Goal: Task Accomplishment & Management: Manage account settings

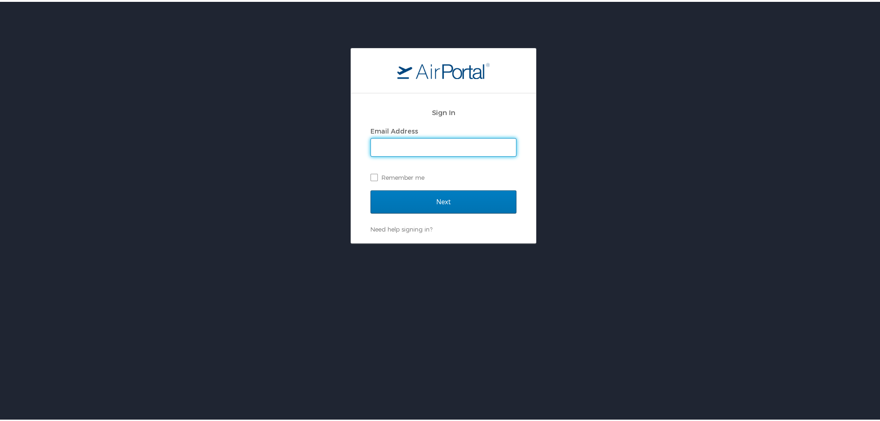
click at [404, 145] on input "Email Address" at bounding box center [443, 146] width 145 height 18
type input "[PERSON_NAME][EMAIL_ADDRESS][PERSON_NAME][DOMAIN_NAME][US_STATE]"
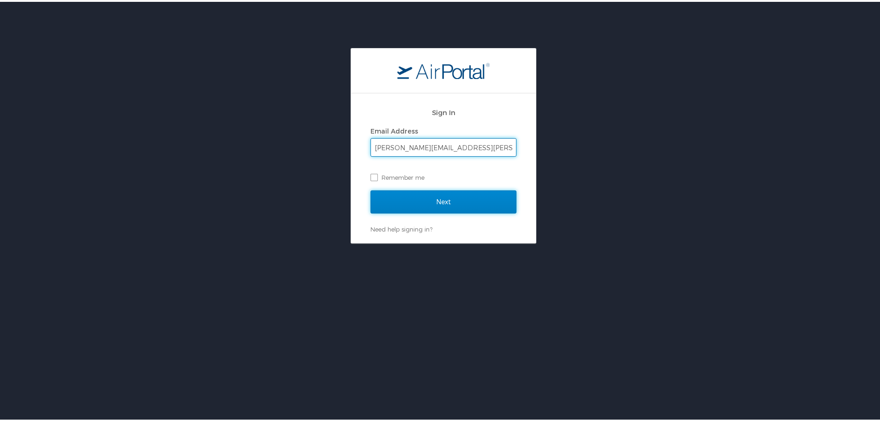
click at [390, 195] on input "Next" at bounding box center [444, 200] width 146 height 23
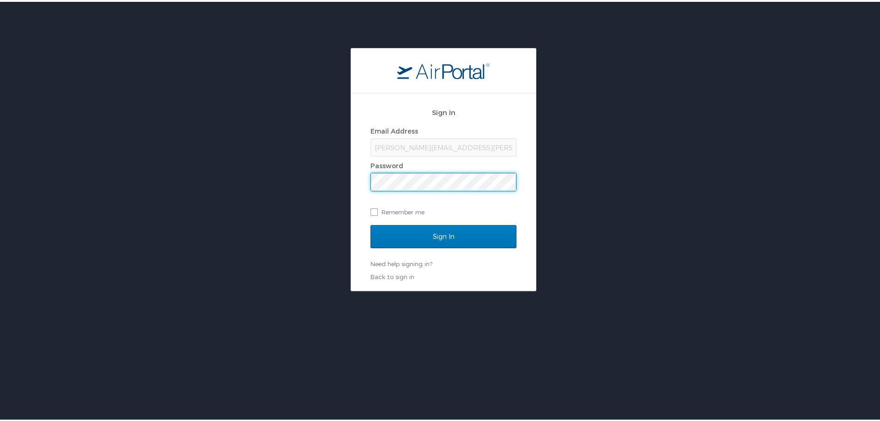
click at [371, 223] on input "Sign In" at bounding box center [444, 234] width 146 height 23
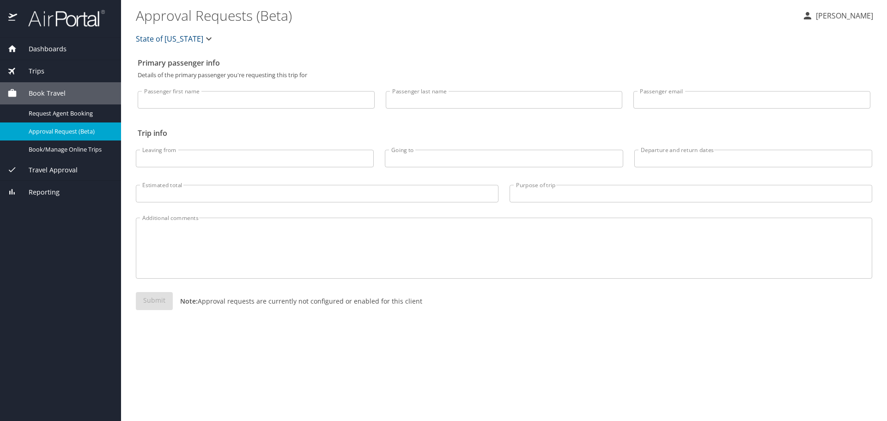
select select "US"
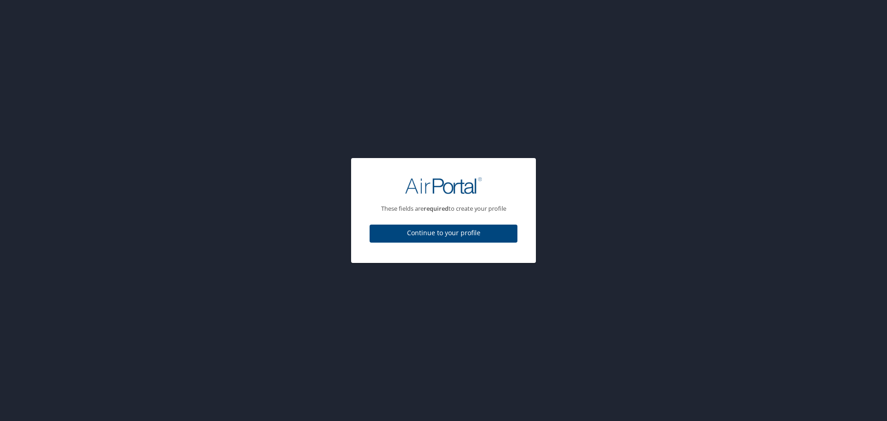
click at [405, 230] on span "Continue to your profile" at bounding box center [443, 233] width 133 height 12
select select "US"
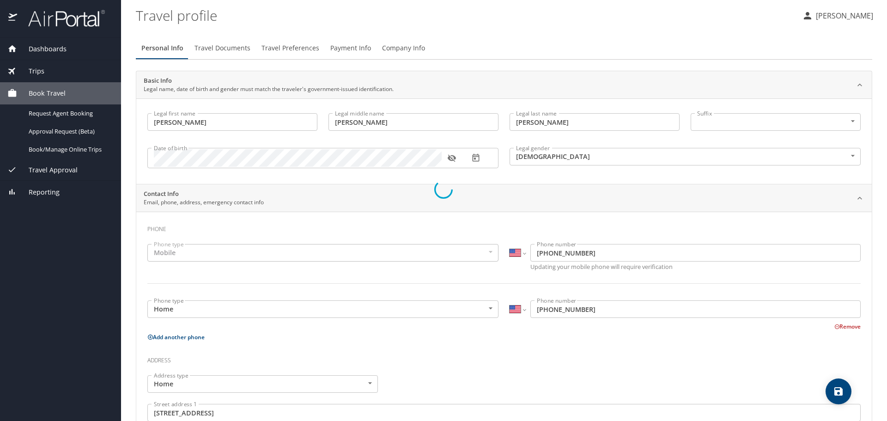
select select "US"
click at [231, 43] on span "Travel Documents" at bounding box center [223, 49] width 56 height 12
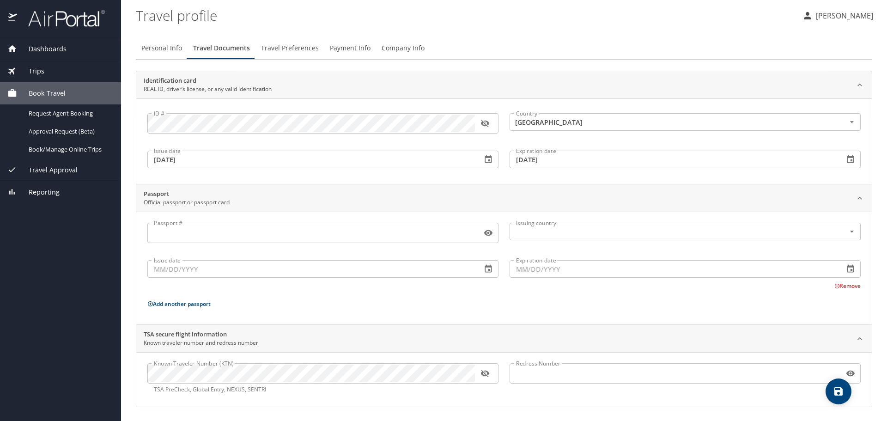
scroll to position [1, 0]
click at [288, 47] on span "Travel Preferences" at bounding box center [290, 48] width 58 height 12
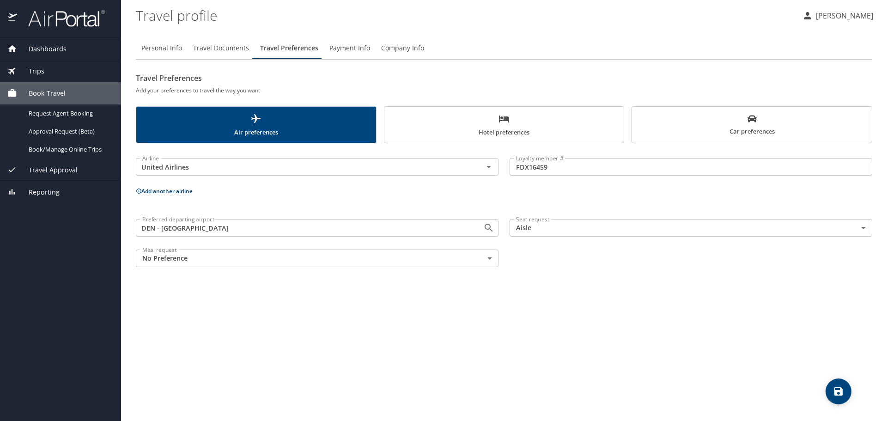
scroll to position [0, 0]
click at [345, 48] on span "Payment Info" at bounding box center [350, 49] width 41 height 12
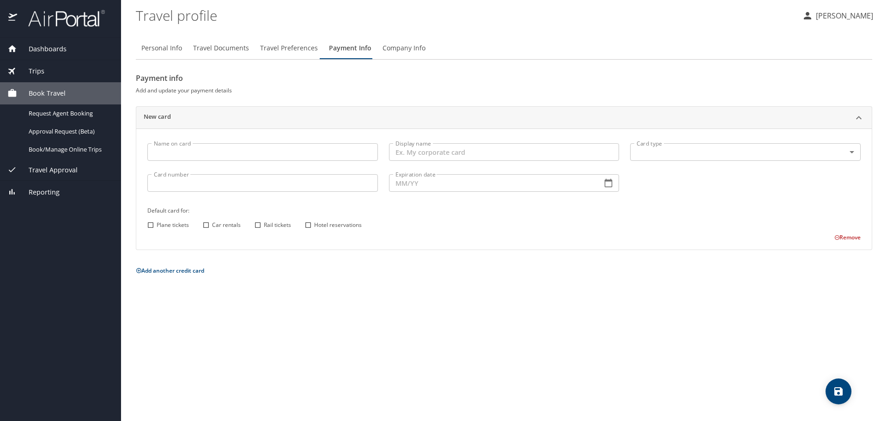
click at [281, 47] on span "Travel Preferences" at bounding box center [289, 49] width 58 height 12
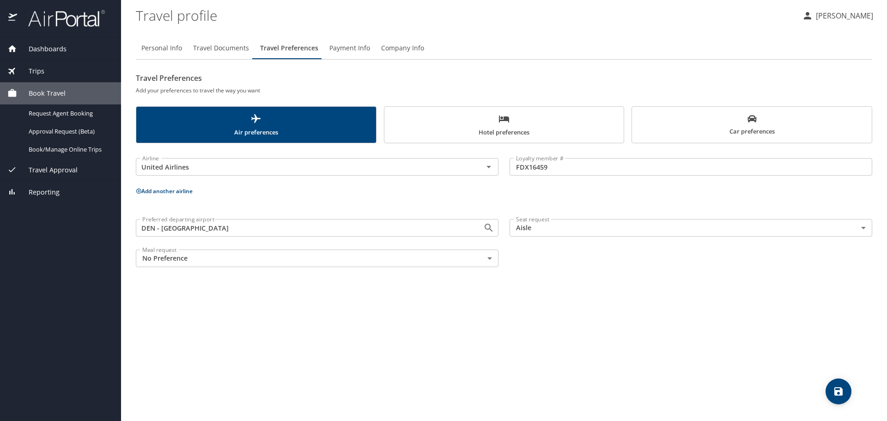
click at [398, 46] on span "Company Info" at bounding box center [402, 49] width 43 height 12
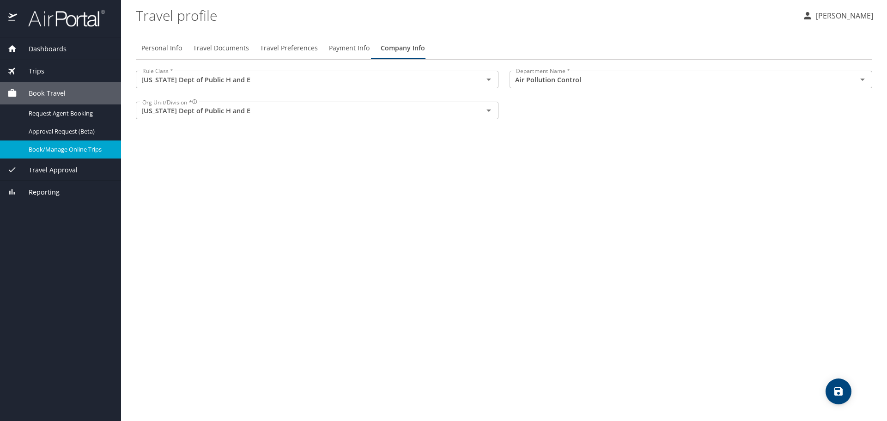
click at [65, 149] on span "Book/Manage Online Trips" at bounding box center [69, 149] width 81 height 9
click at [36, 69] on span "Trips" at bounding box center [30, 71] width 27 height 10
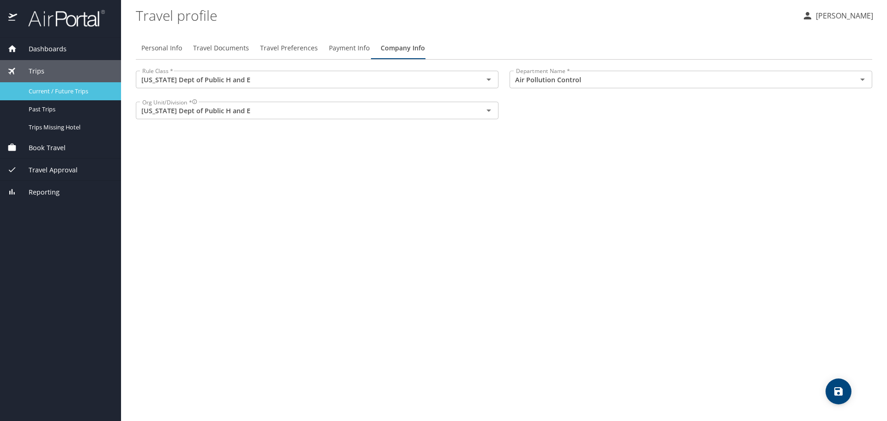
click at [66, 92] on span "Current / Future Trips" at bounding box center [69, 91] width 81 height 9
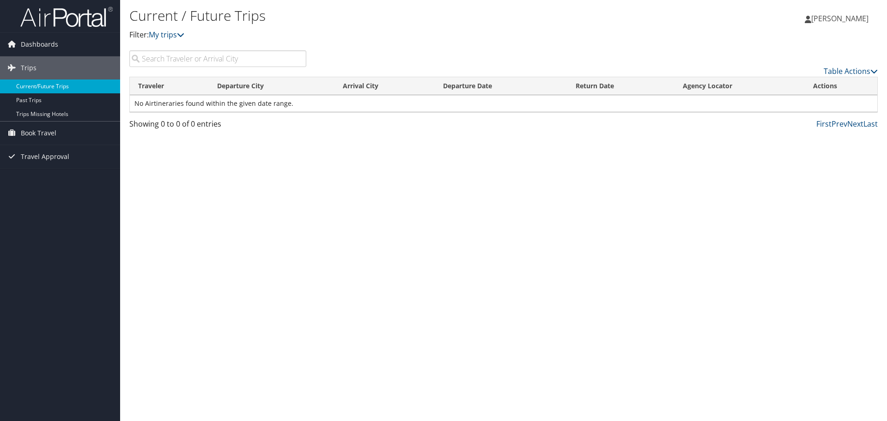
click at [57, 86] on link "Current/Future Trips" at bounding box center [60, 86] width 120 height 14
click at [37, 45] on span "Dashboards" at bounding box center [39, 44] width 37 height 23
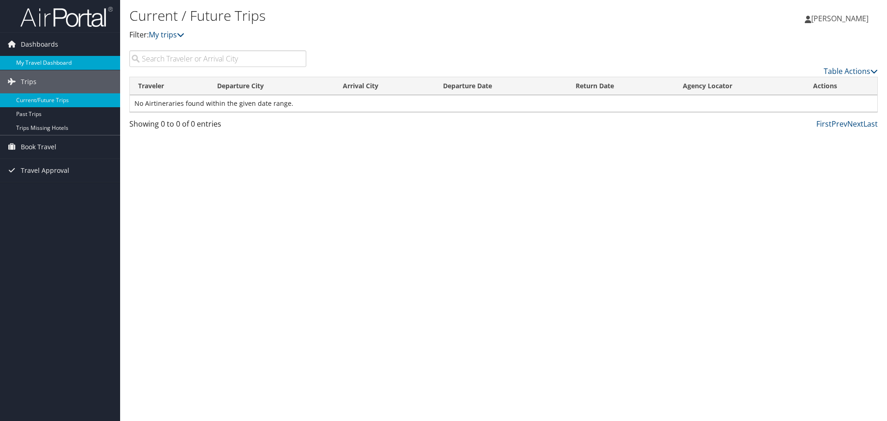
click at [52, 60] on link "My Travel Dashboard" at bounding box center [60, 63] width 120 height 14
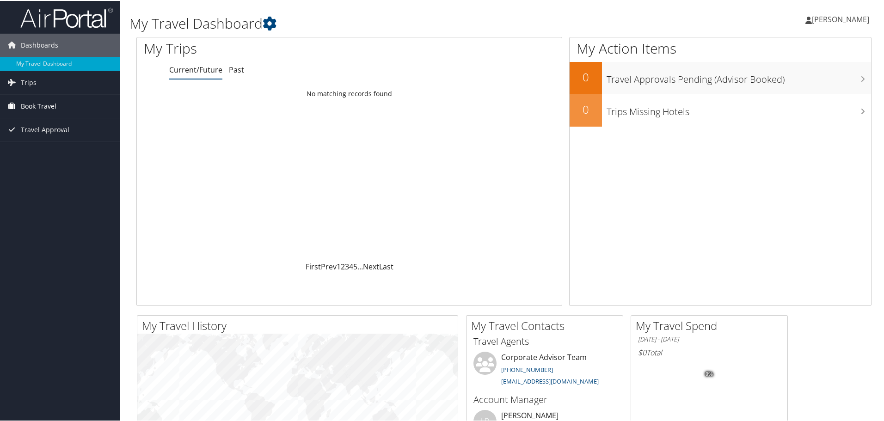
click at [39, 105] on span "Book Travel" at bounding box center [39, 105] width 36 height 23
